Goal: Transaction & Acquisition: Purchase product/service

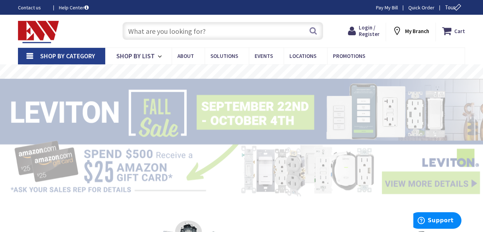
click at [131, 32] on input "text" at bounding box center [223, 31] width 201 height 18
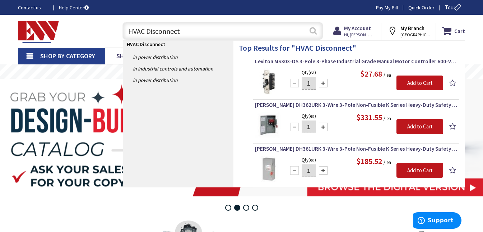
type input "HVAC Disconnect"
click at [313, 31] on button "Search" at bounding box center [313, 31] width 9 height 16
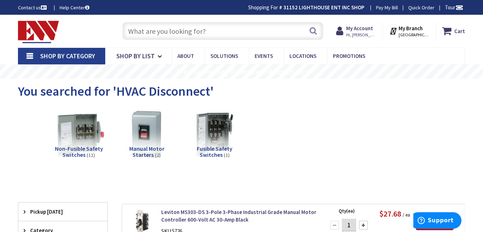
click at [86, 141] on img at bounding box center [79, 134] width 56 height 56
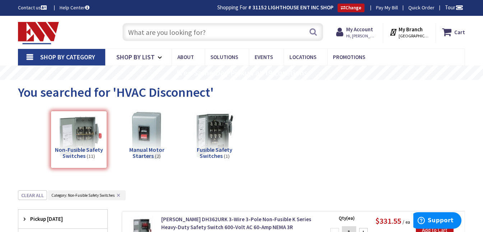
click at [144, 32] on input "text" at bounding box center [223, 32] width 201 height 18
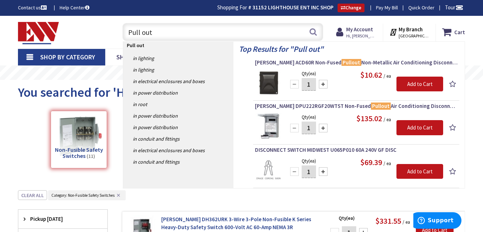
type input "Pull out"
